Goal: Navigation & Orientation: Find specific page/section

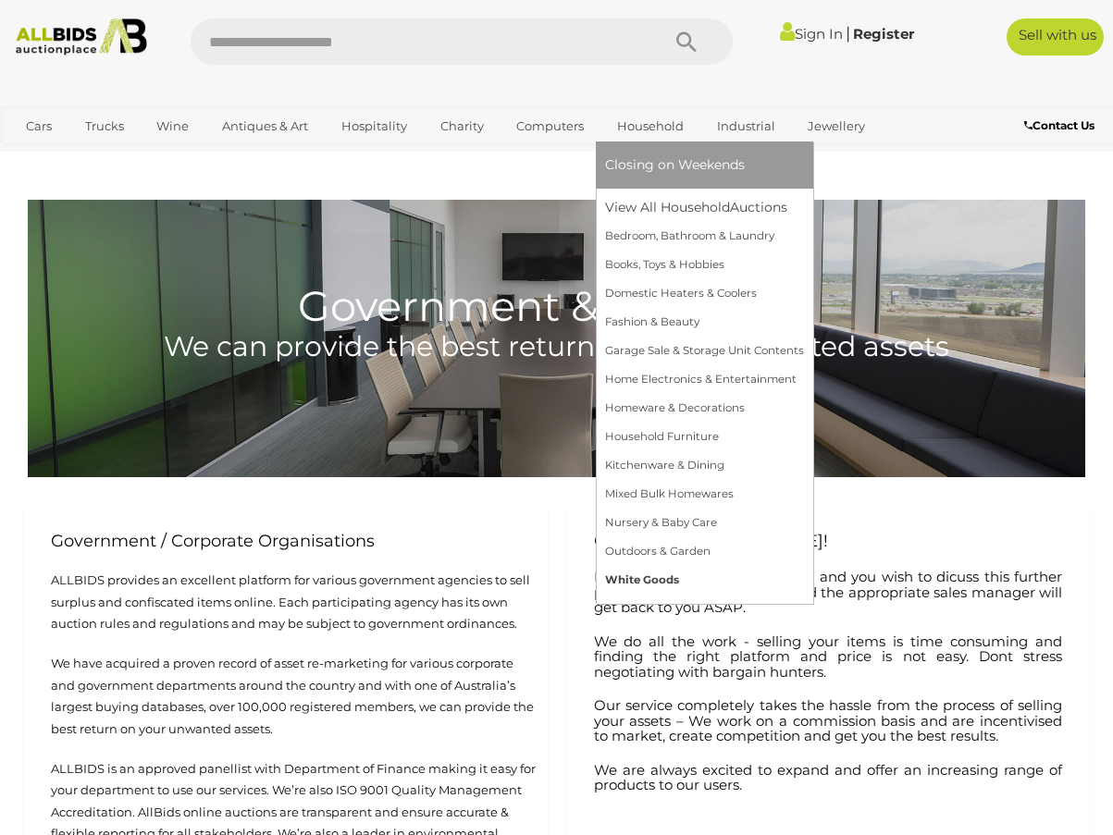
click at [676, 578] on link "White Goods" at bounding box center [704, 580] width 199 height 29
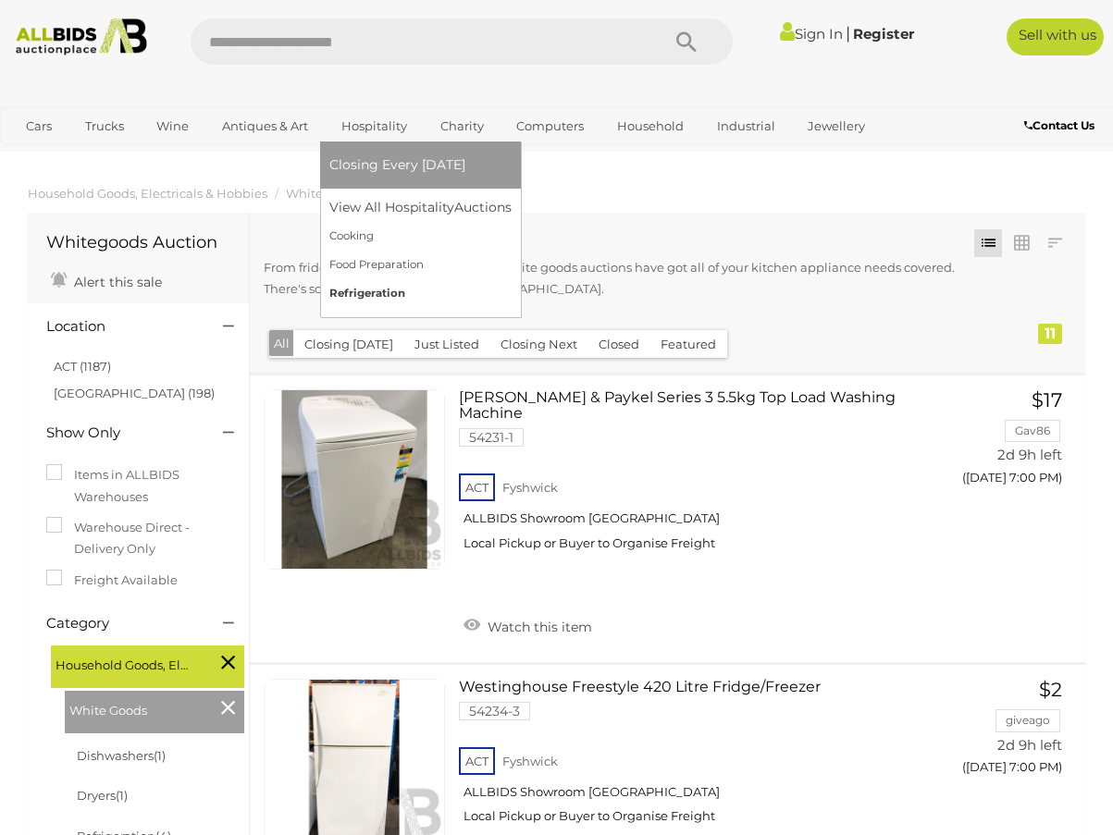
click at [342, 294] on link "Refrigeration" at bounding box center [420, 293] width 182 height 29
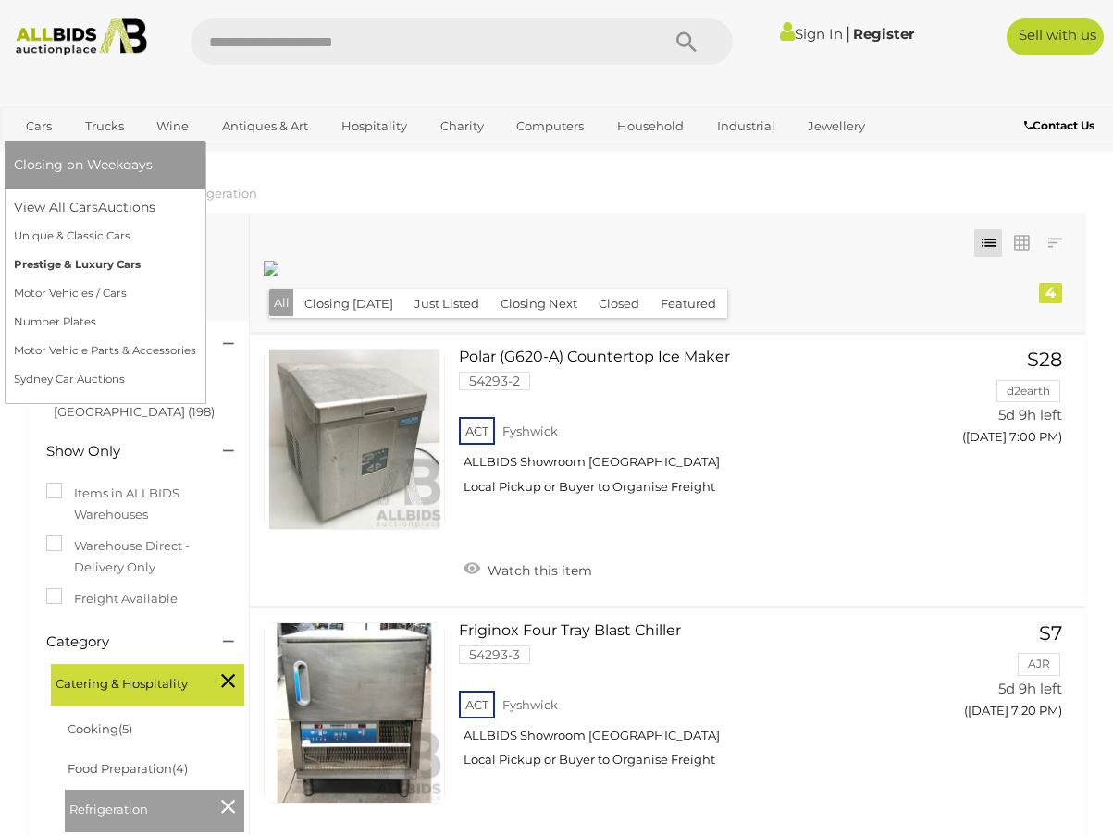
click at [37, 264] on link "Prestige & Luxury Cars" at bounding box center [105, 265] width 182 height 29
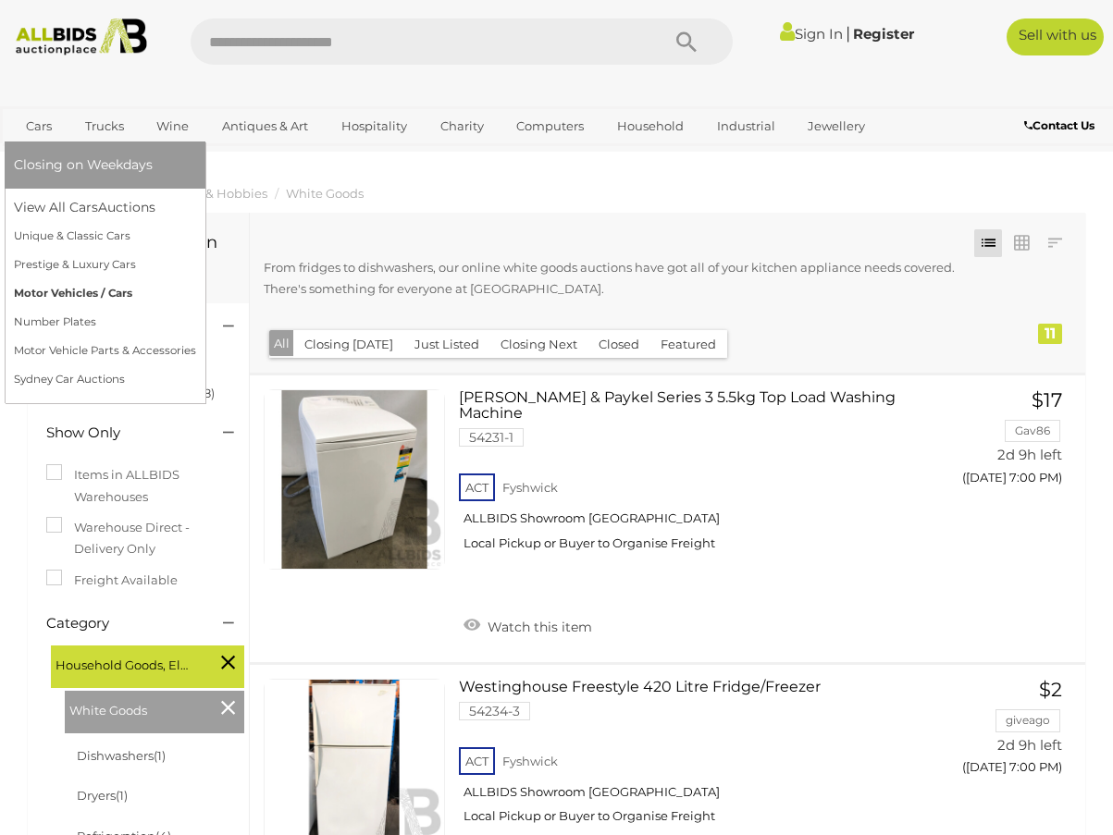
click at [68, 296] on link "Motor Vehicles / Cars" at bounding box center [105, 293] width 182 height 29
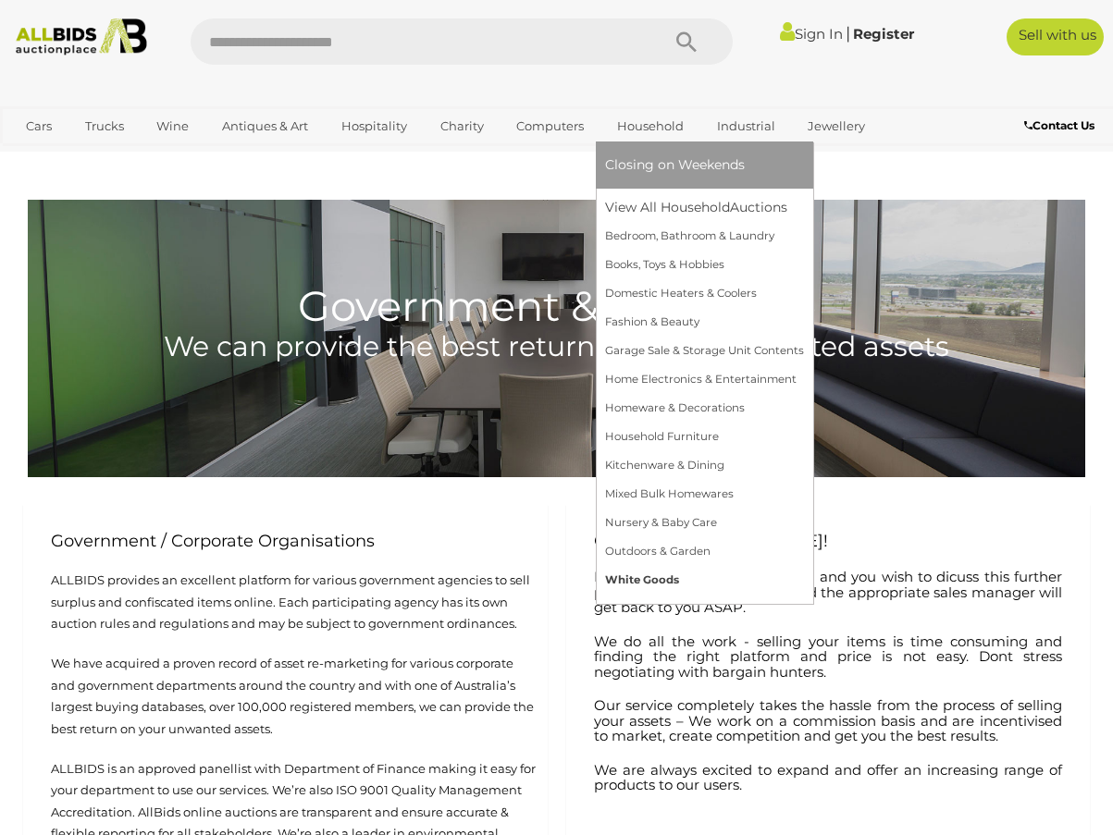
click at [629, 576] on link "White Goods" at bounding box center [704, 580] width 199 height 29
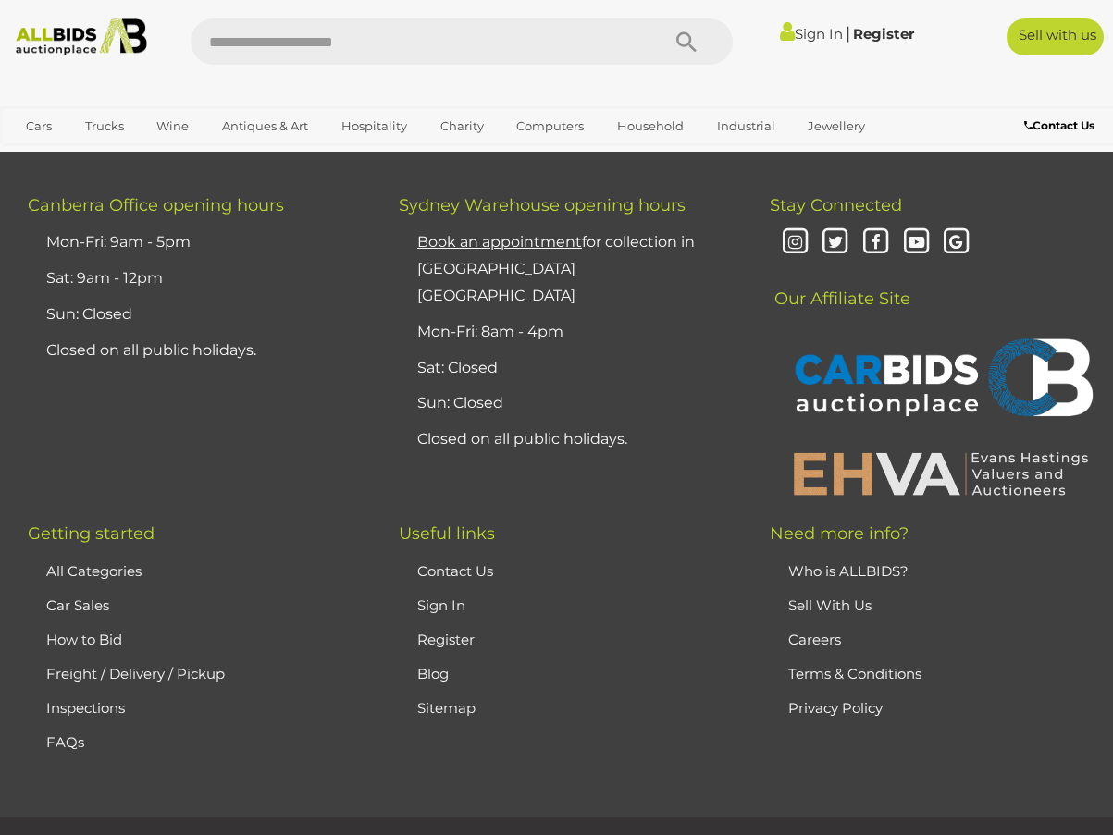
scroll to position [3361, 0]
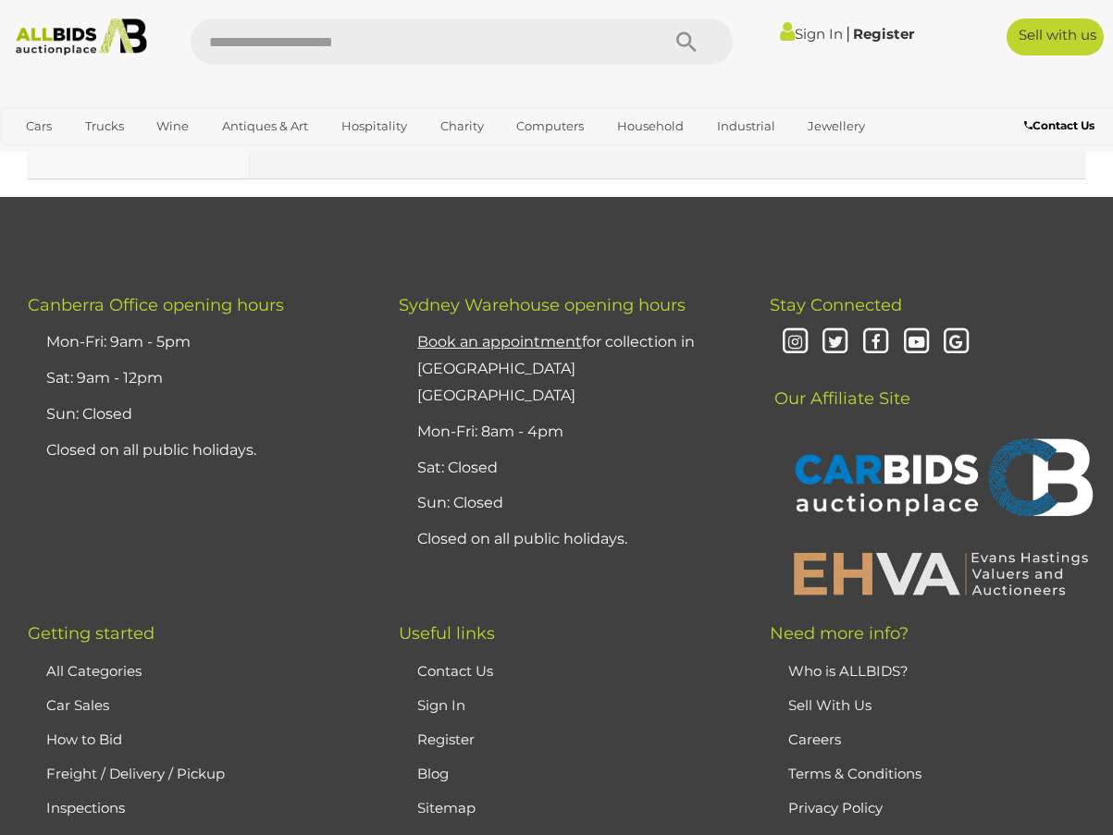
click at [103, 662] on link "All Categories" at bounding box center [93, 671] width 95 height 18
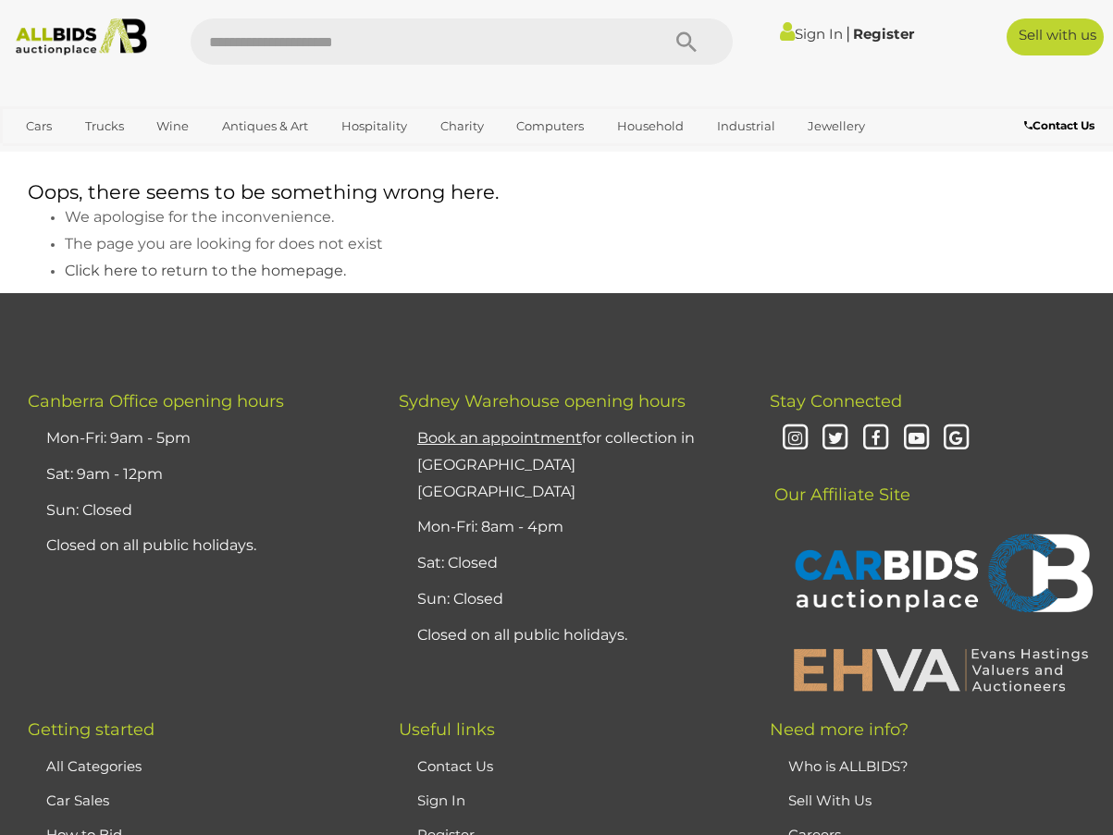
click at [116, 267] on span "Click here to return to the homepage." at bounding box center [205, 271] width 281 height 18
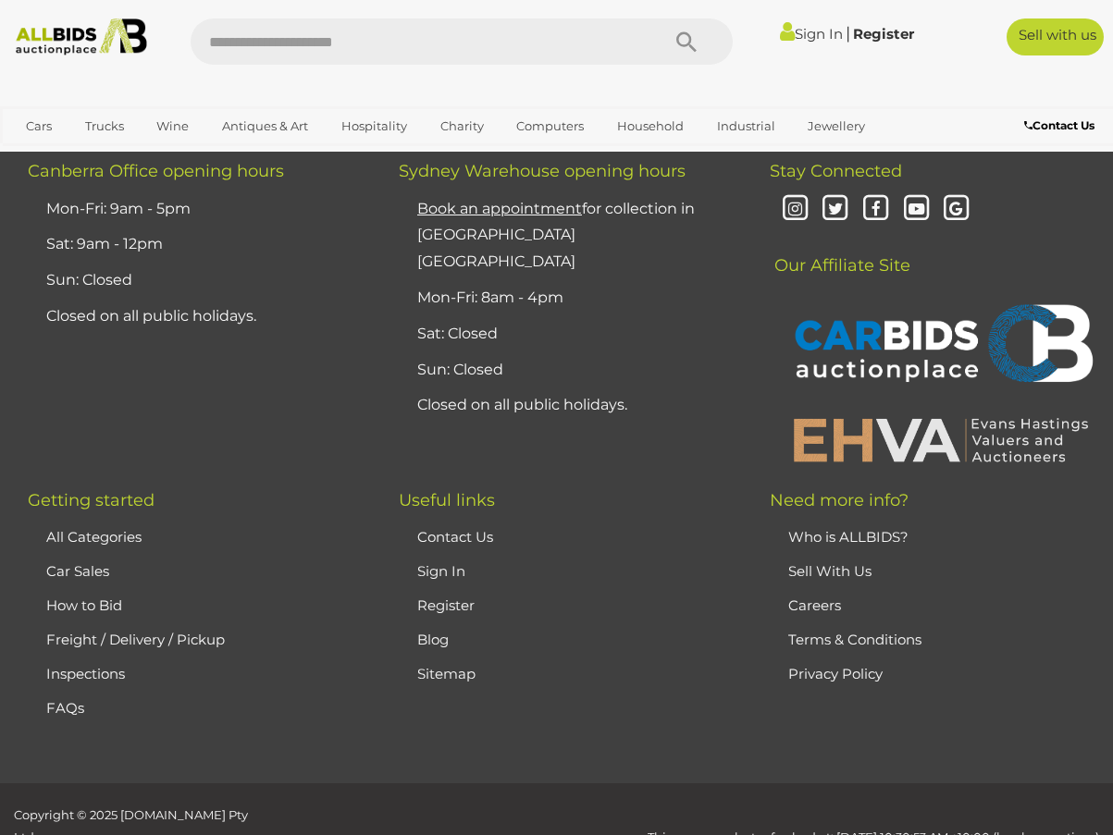
scroll to position [4529, 0]
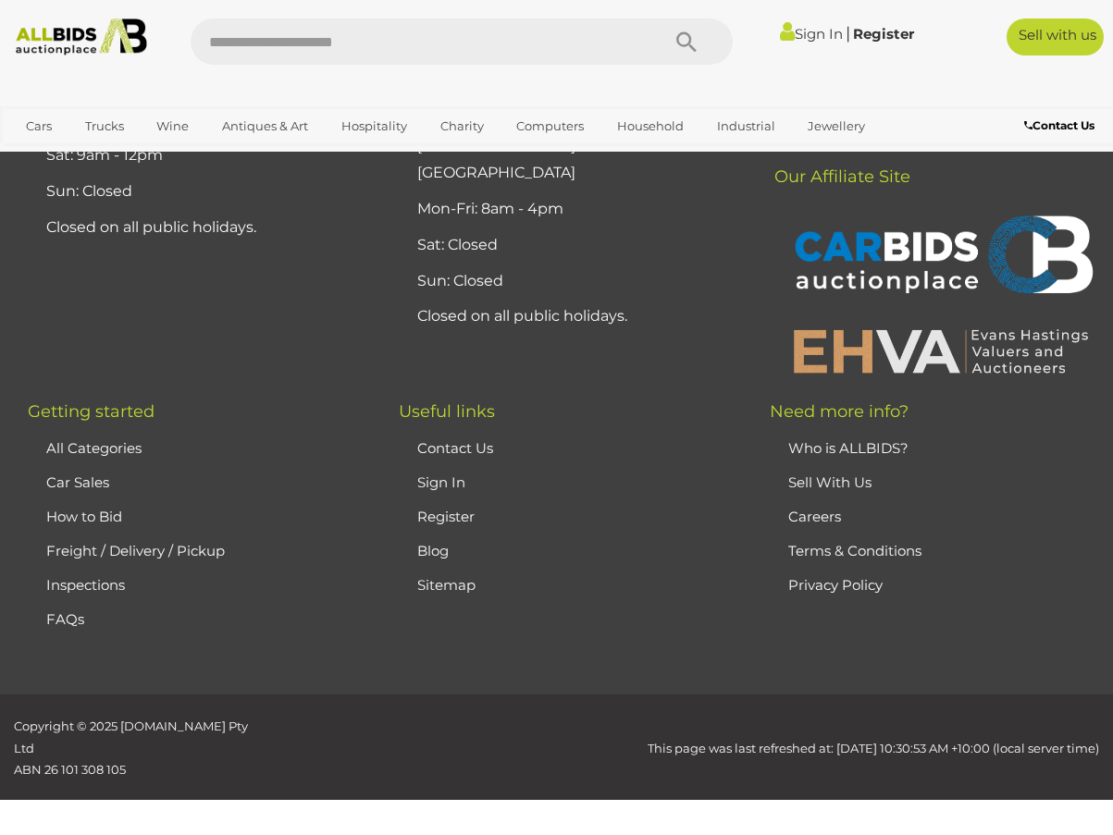
click at [455, 439] on link "Contact Us" at bounding box center [455, 448] width 76 height 18
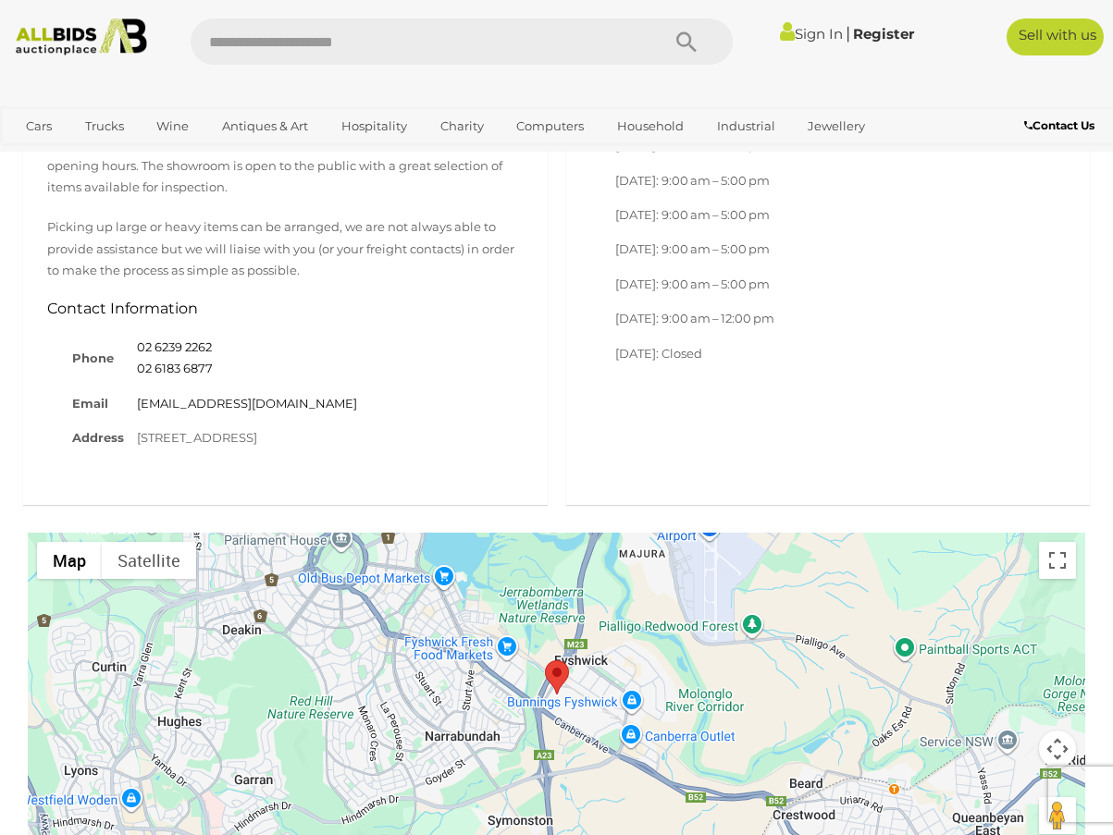
scroll to position [1110, 0]
click at [475, 549] on div at bounding box center [556, 694] width 1057 height 324
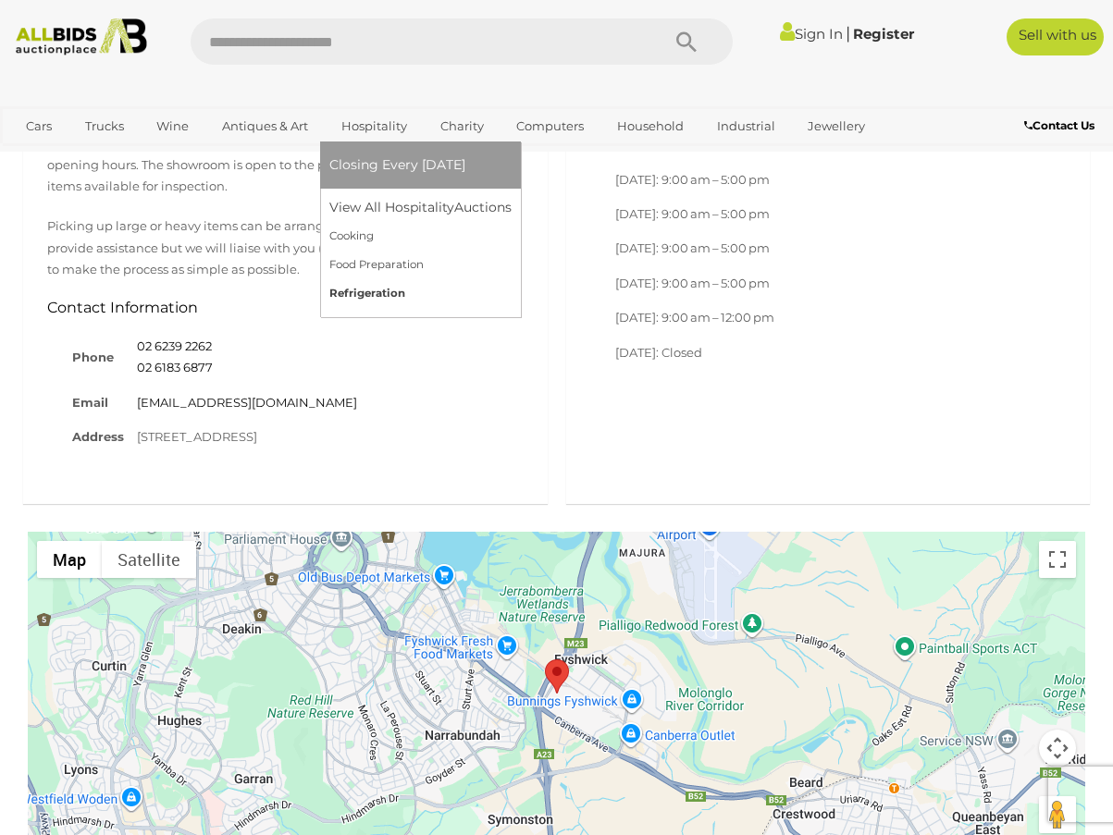
click at [387, 292] on link "Refrigeration" at bounding box center [420, 293] width 182 height 29
